Goal: Book appointment/travel/reservation

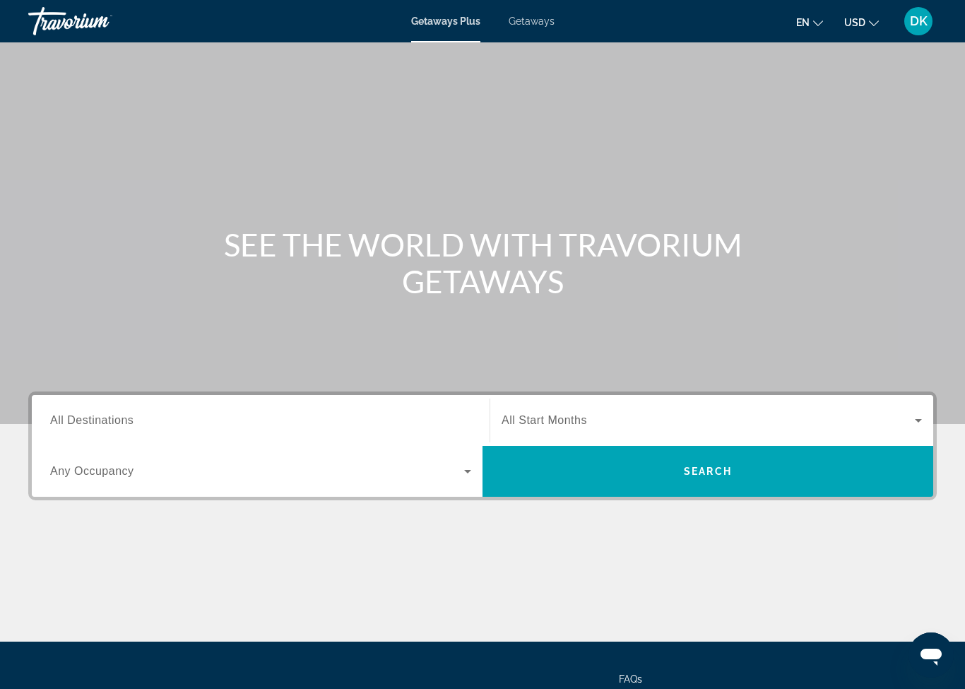
click at [119, 427] on div "Destination All Destinations" at bounding box center [260, 420] width 421 height 40
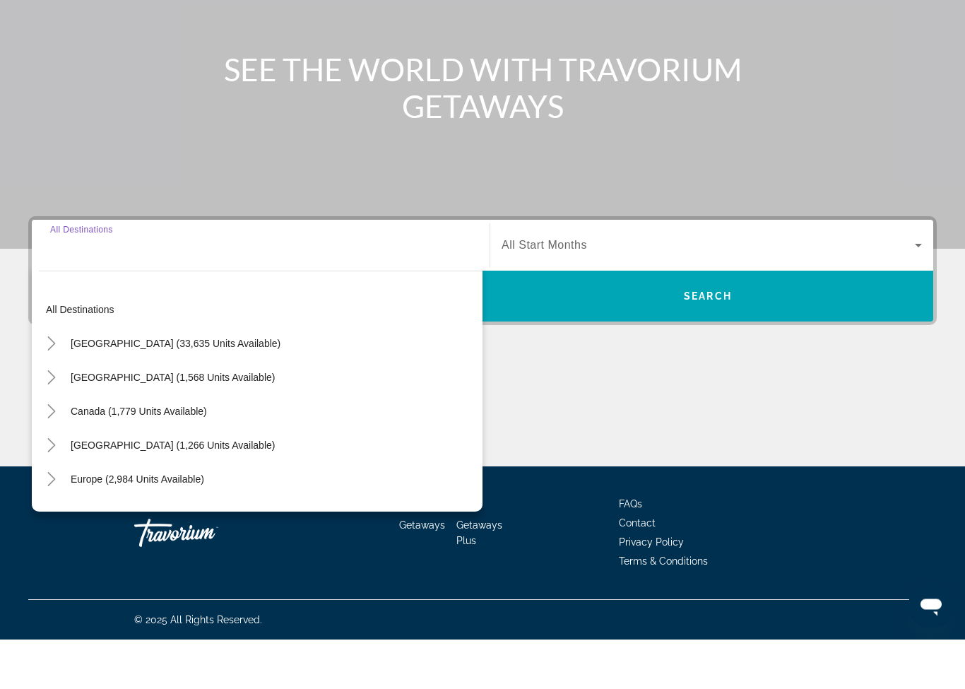
scroll to position [126, 0]
click at [183, 387] on span "[GEOGRAPHIC_DATA] (33,635 units available)" at bounding box center [176, 392] width 210 height 11
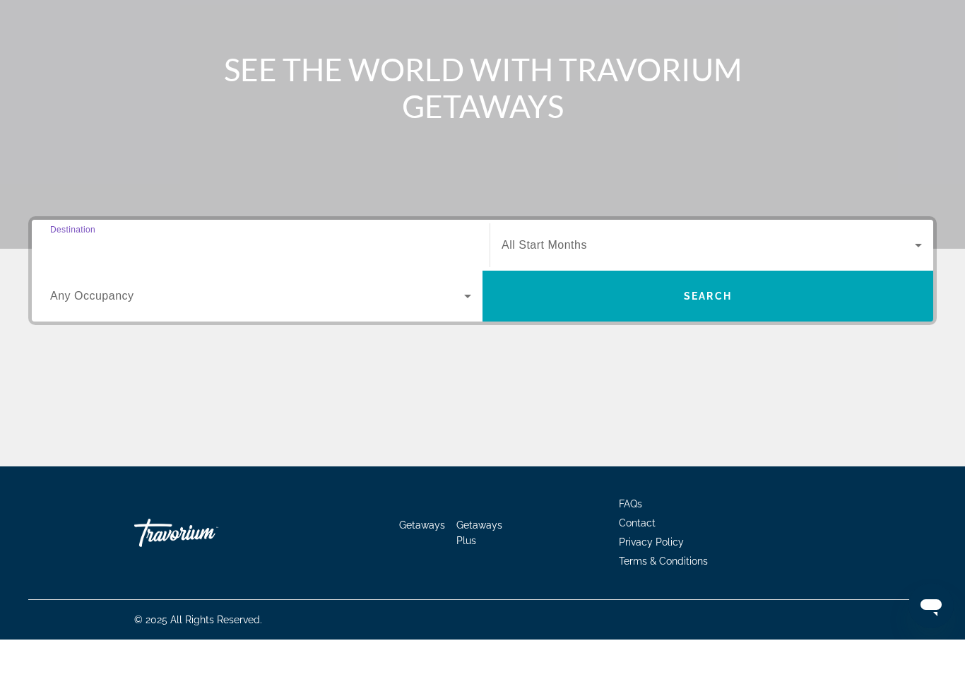
type input "**********"
click at [473, 326] on div "Occupancy Any Occupancy" at bounding box center [260, 346] width 443 height 40
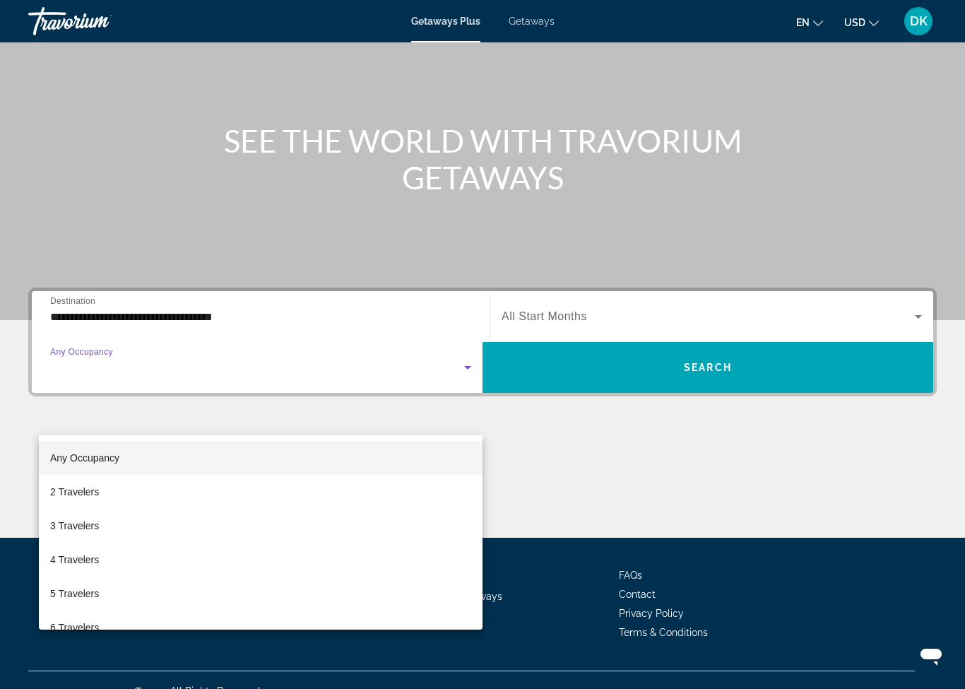
scroll to position [0, 0]
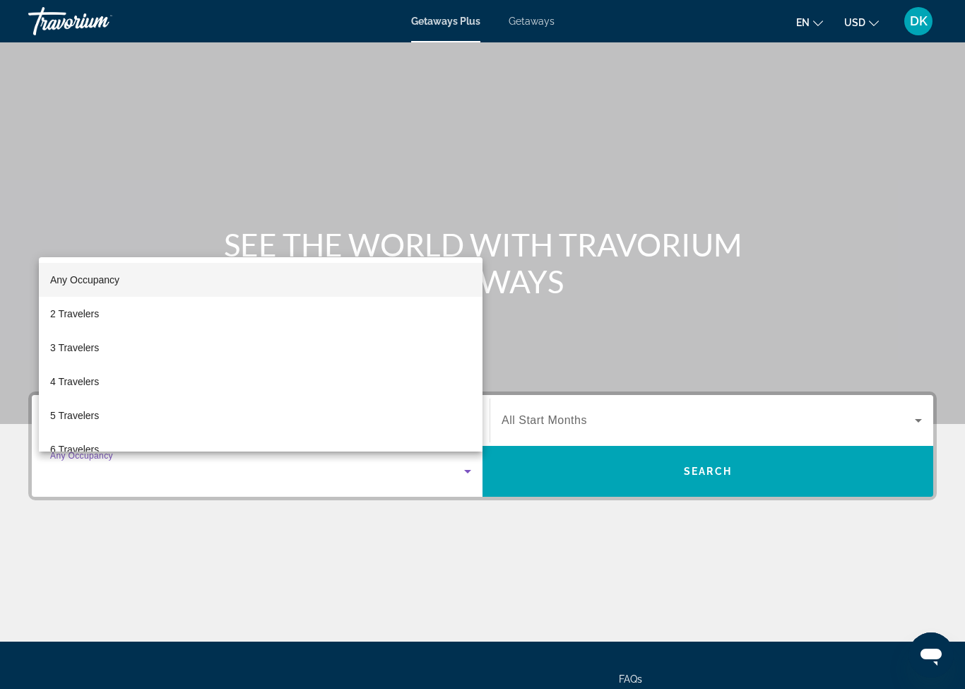
click at [575, 366] on div at bounding box center [482, 344] width 965 height 689
